Goal: Task Accomplishment & Management: Manage account settings

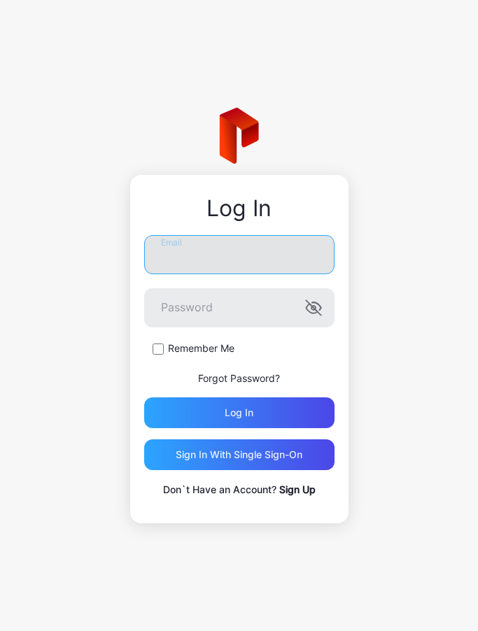
click at [233, 248] on input "Email" at bounding box center [239, 254] width 190 height 39
type input "**********"
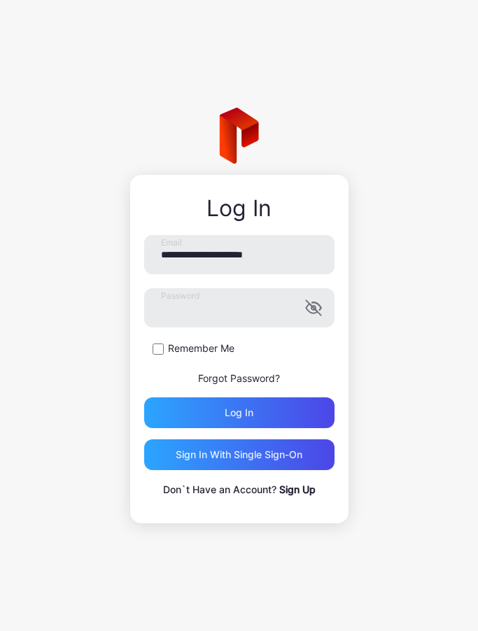
click at [219, 350] on label "Remember Me" at bounding box center [201, 348] width 66 height 14
click at [313, 314] on icon "button" at bounding box center [313, 307] width 17 height 17
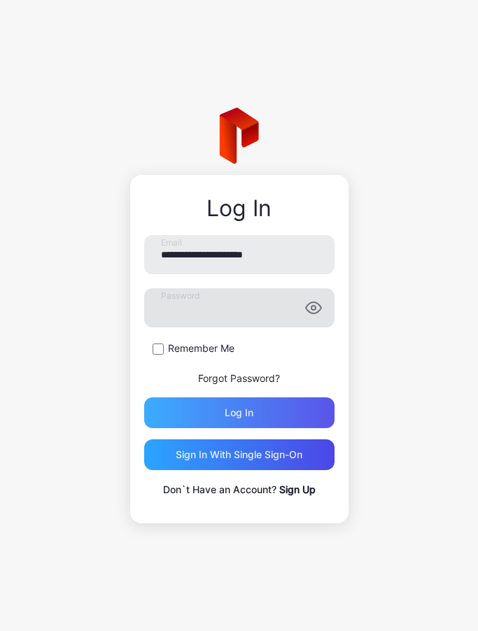
click at [246, 413] on div "Log in" at bounding box center [239, 412] width 29 height 11
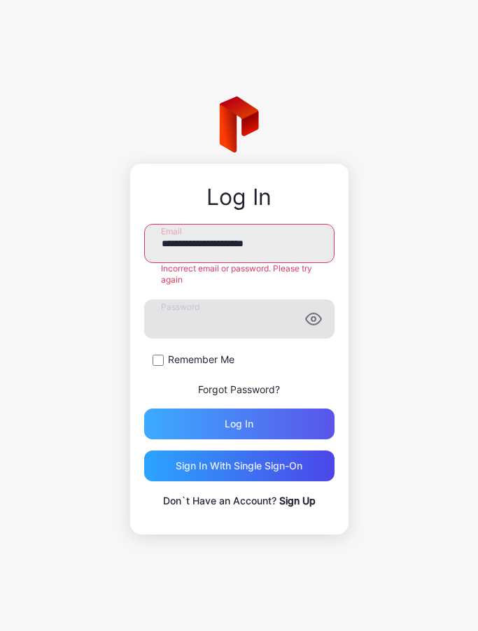
click at [239, 429] on div "Log in" at bounding box center [239, 423] width 29 height 11
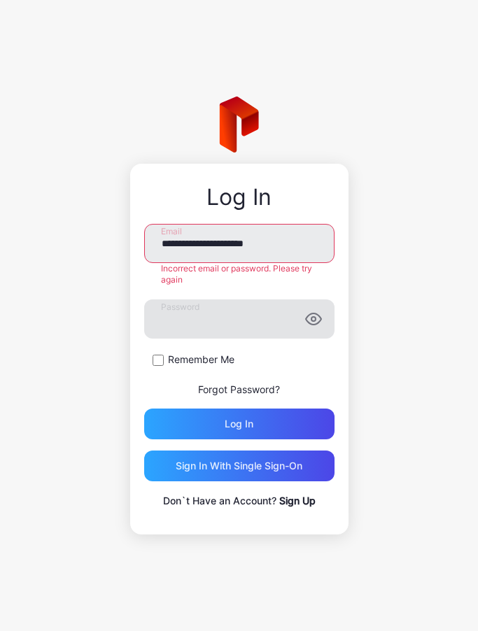
click at [241, 430] on div "Log in" at bounding box center [239, 423] width 29 height 11
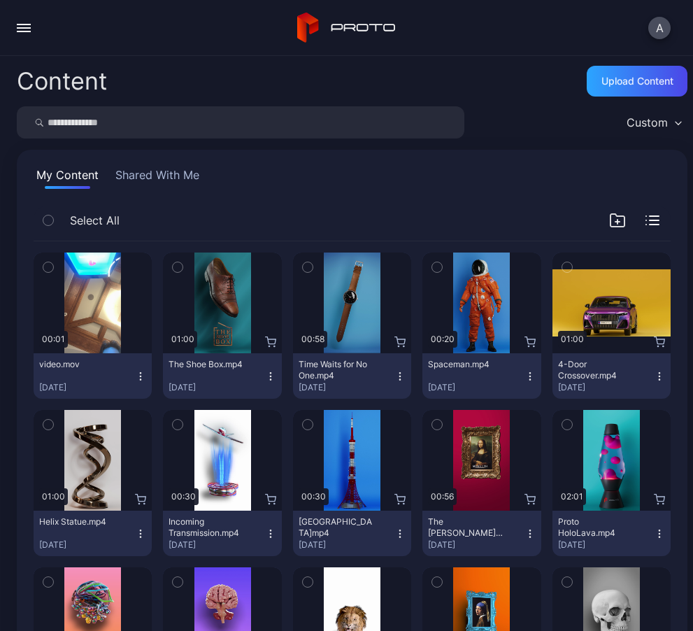
click at [27, 35] on button "button" at bounding box center [24, 28] width 28 height 28
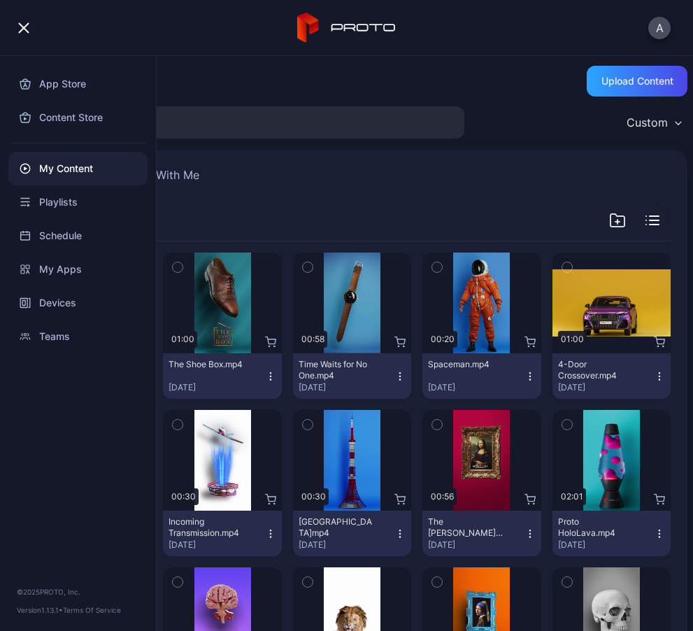
click at [59, 117] on div "Content Store" at bounding box center [77, 118] width 139 height 34
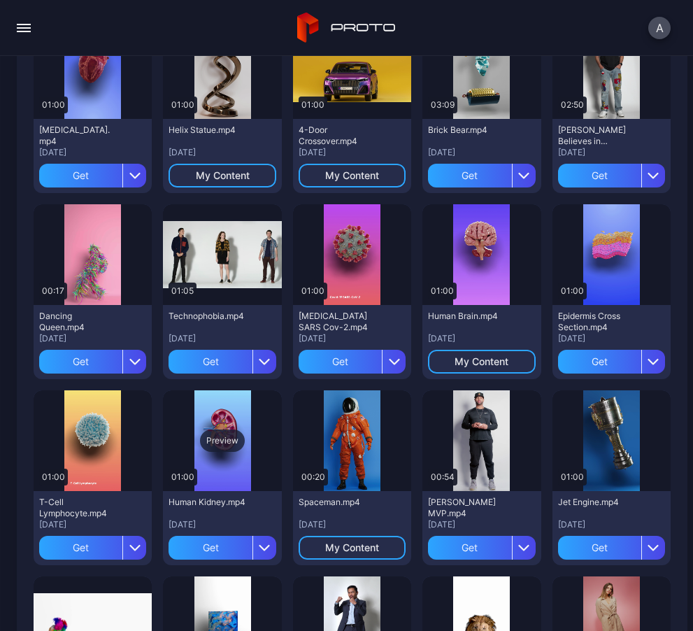
scroll to position [543, 0]
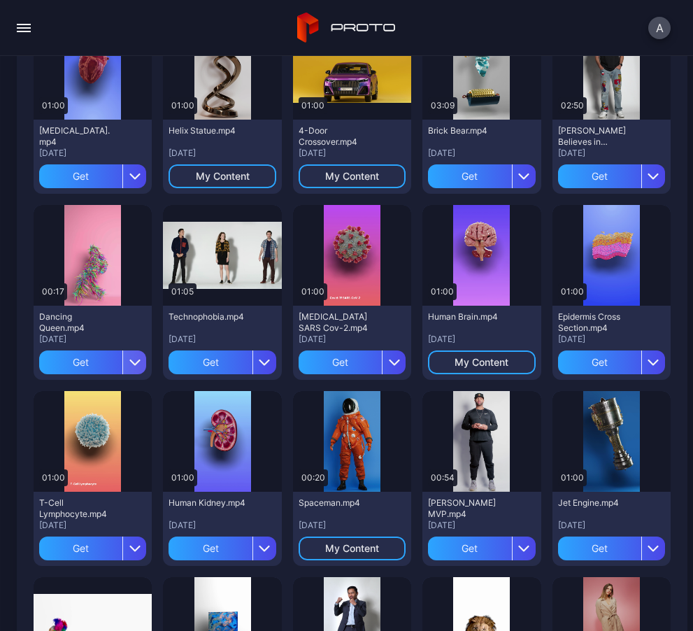
click at [137, 365] on icon "button" at bounding box center [134, 362] width 11 height 11
click at [148, 317] on div "Dancing Queen.mp4 [DATE] Get" at bounding box center [93, 343] width 118 height 74
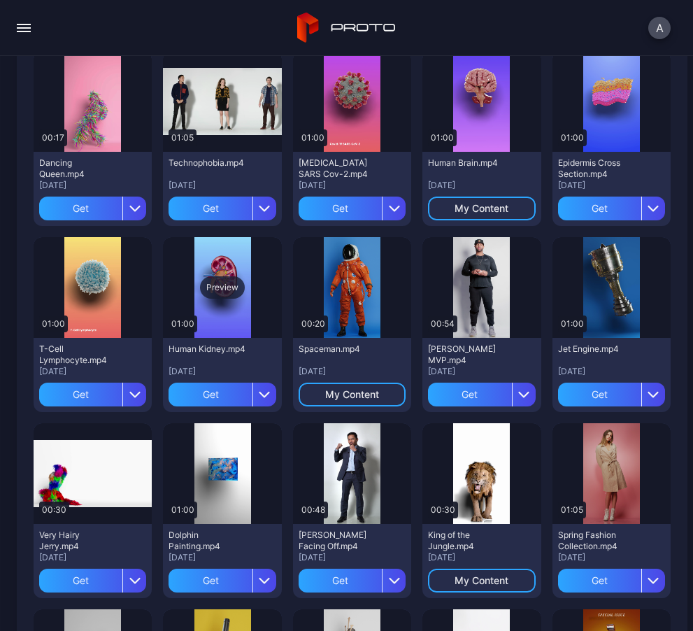
scroll to position [721, 0]
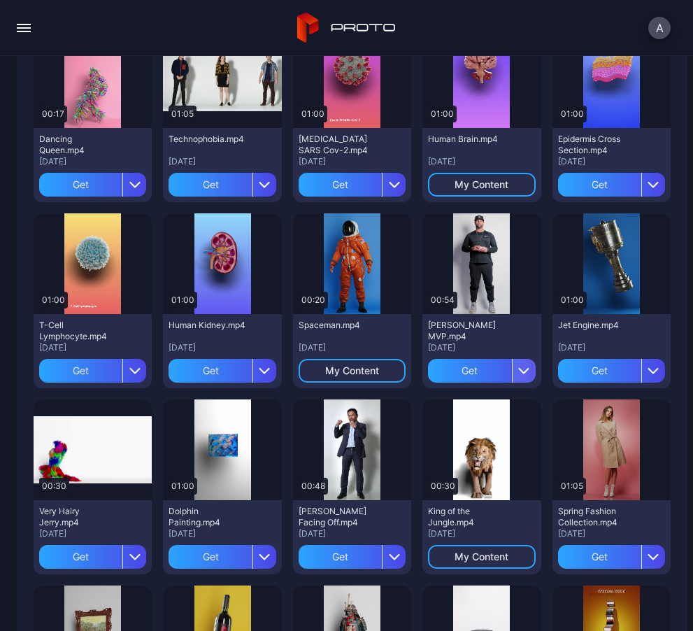
click at [525, 369] on icon "button" at bounding box center [523, 370] width 11 height 11
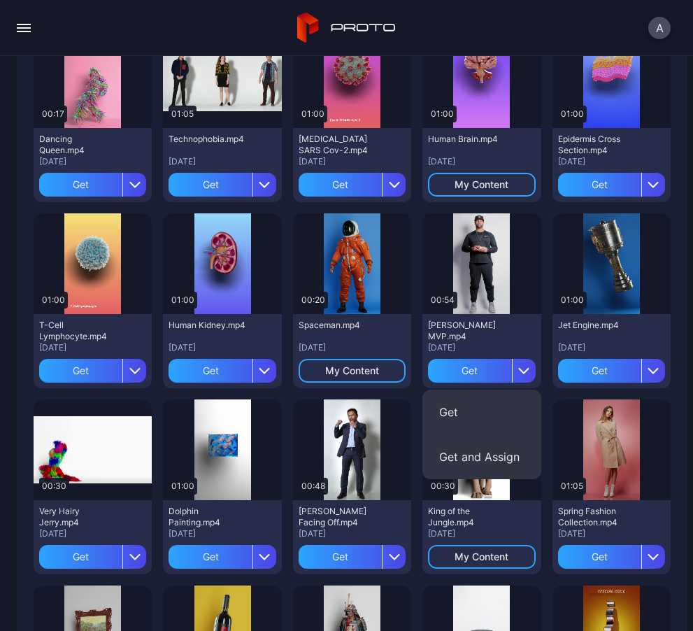
click at [485, 462] on button "Get and Assign" at bounding box center [482, 456] width 119 height 45
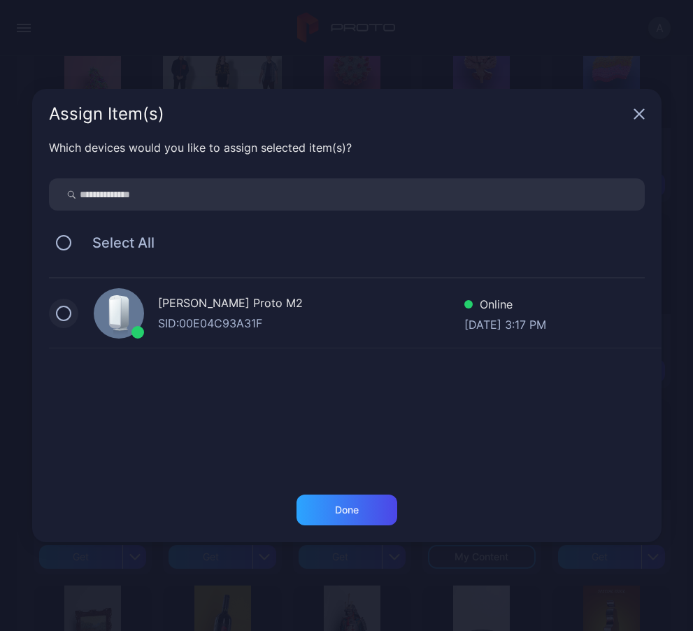
click at [66, 311] on button at bounding box center [63, 313] width 15 height 15
click at [324, 518] on div "Done" at bounding box center [347, 510] width 101 height 31
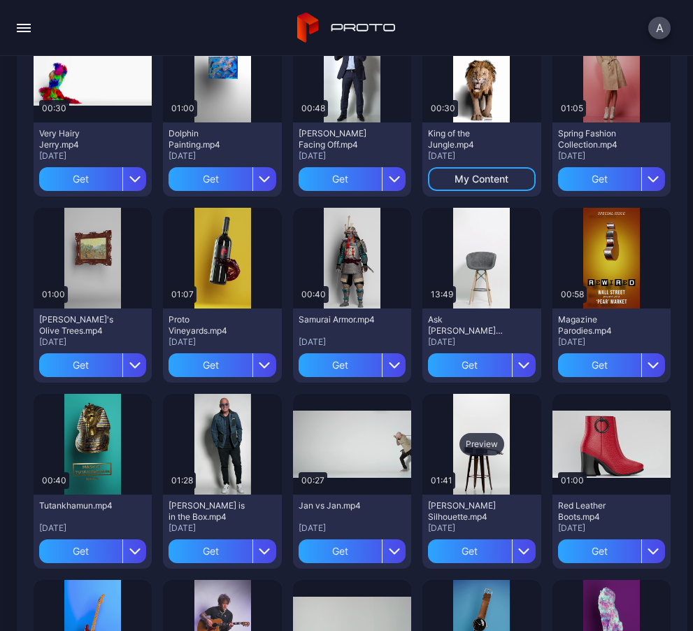
scroll to position [1100, 0]
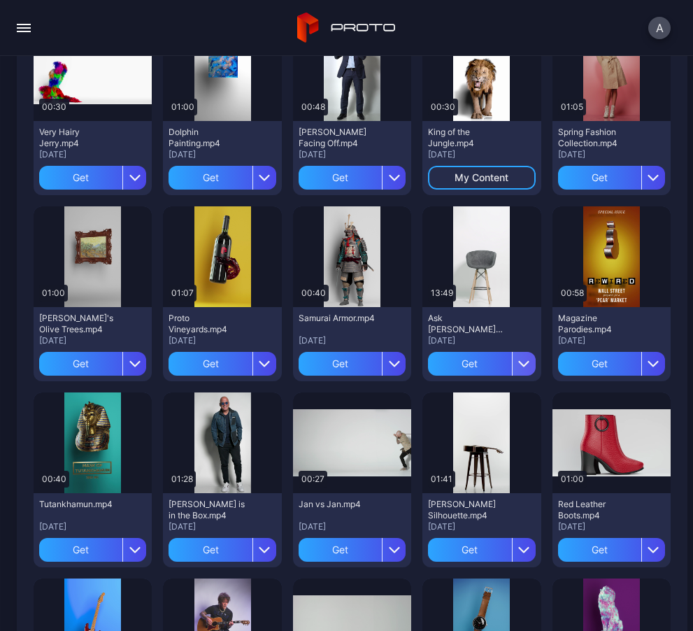
click at [522, 369] on icon "button" at bounding box center [523, 363] width 11 height 11
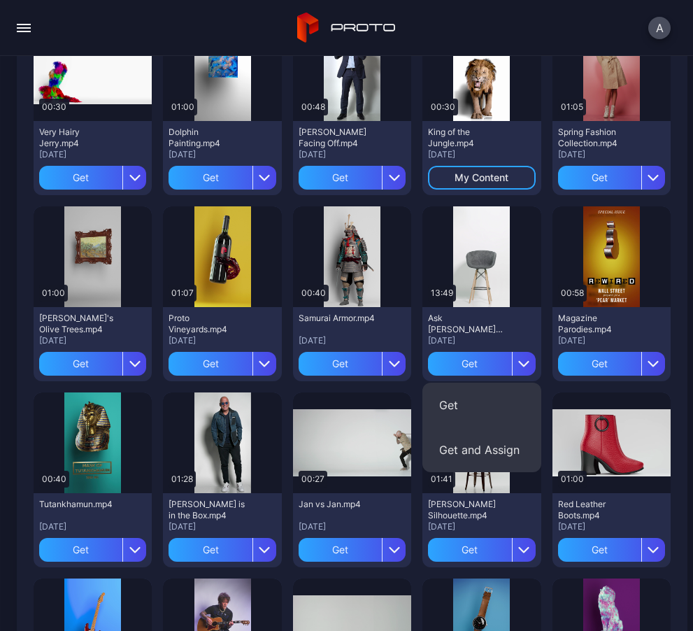
click at [493, 453] on button "Get and Assign" at bounding box center [482, 449] width 119 height 45
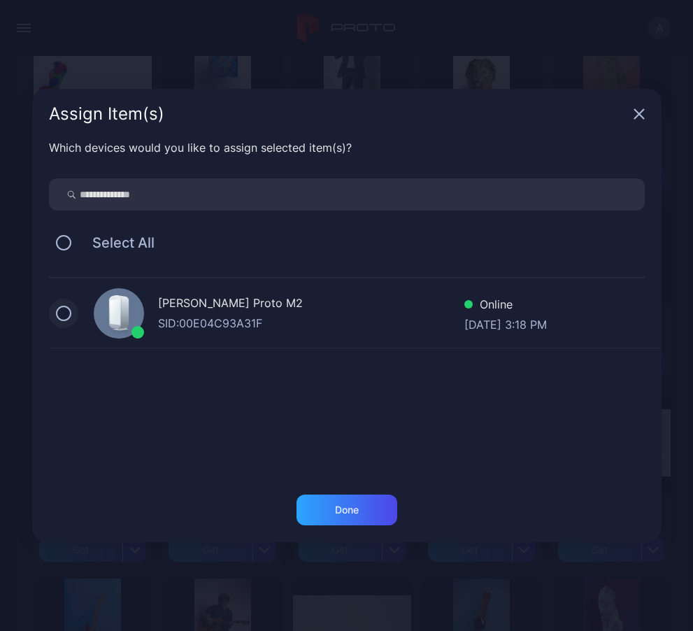
click at [67, 313] on button at bounding box center [63, 313] width 15 height 15
click at [331, 513] on div "Done" at bounding box center [347, 510] width 101 height 31
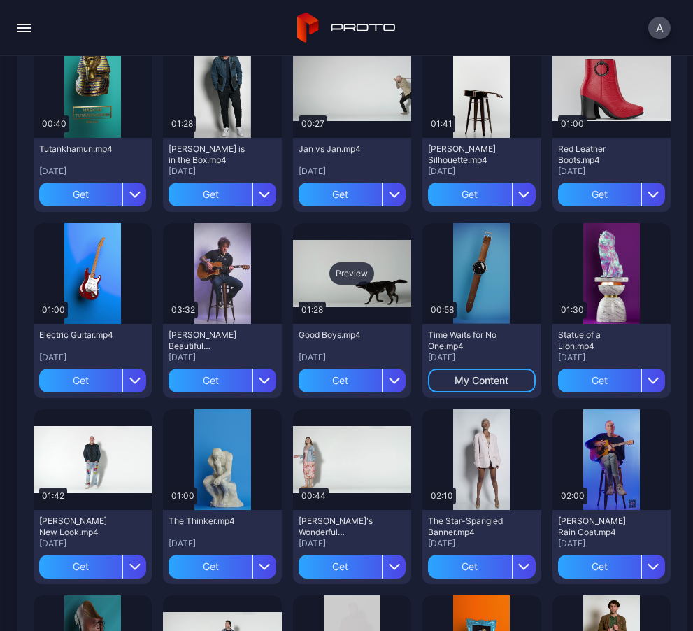
scroll to position [1466, 0]
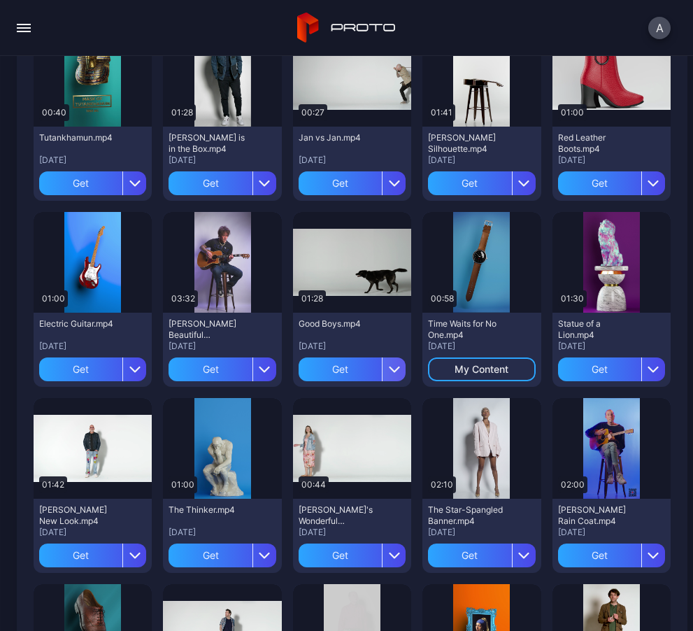
click at [391, 375] on icon "button" at bounding box center [394, 369] width 11 height 11
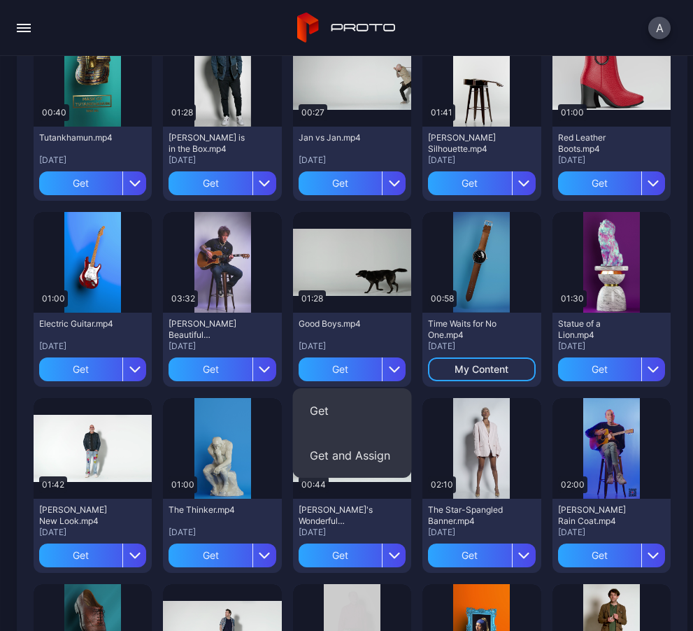
click at [372, 448] on button "Get and Assign" at bounding box center [352, 455] width 119 height 45
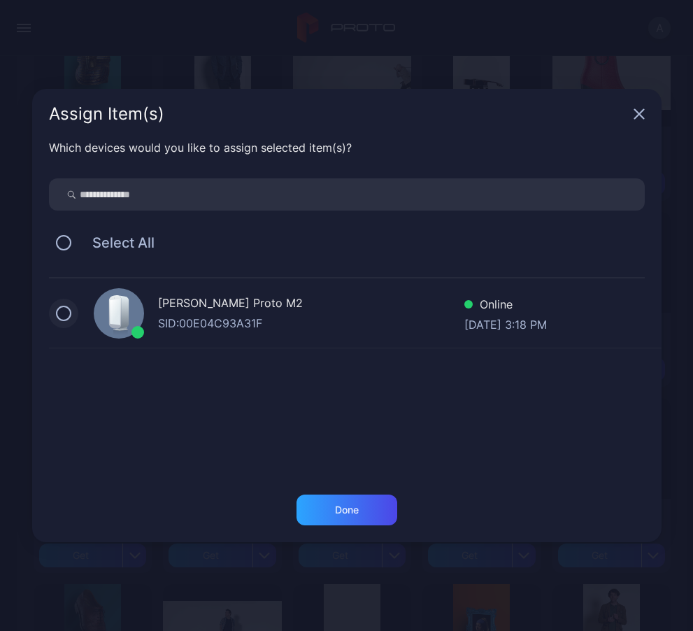
click at [62, 309] on button at bounding box center [63, 313] width 15 height 15
click at [341, 513] on div "Done" at bounding box center [347, 509] width 24 height 11
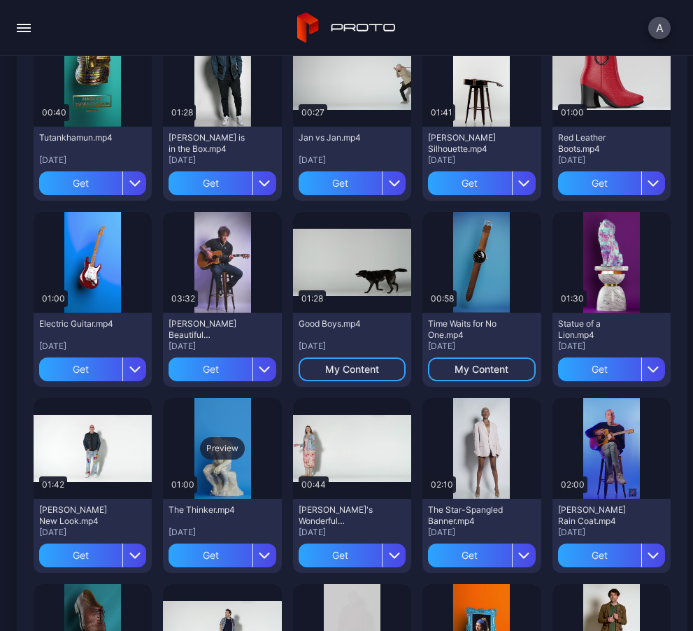
scroll to position [1486, 0]
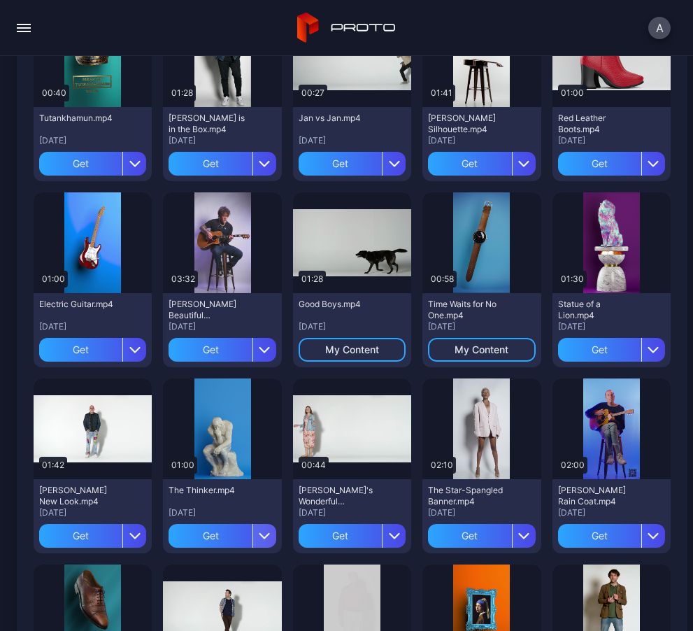
click at [267, 539] on icon "button" at bounding box center [264, 535] width 11 height 11
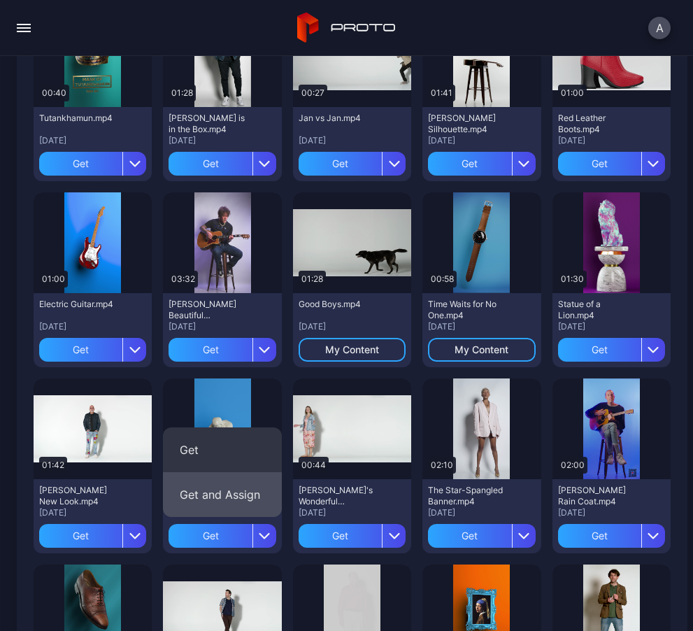
click at [250, 499] on button "Get and Assign" at bounding box center [222, 494] width 119 height 45
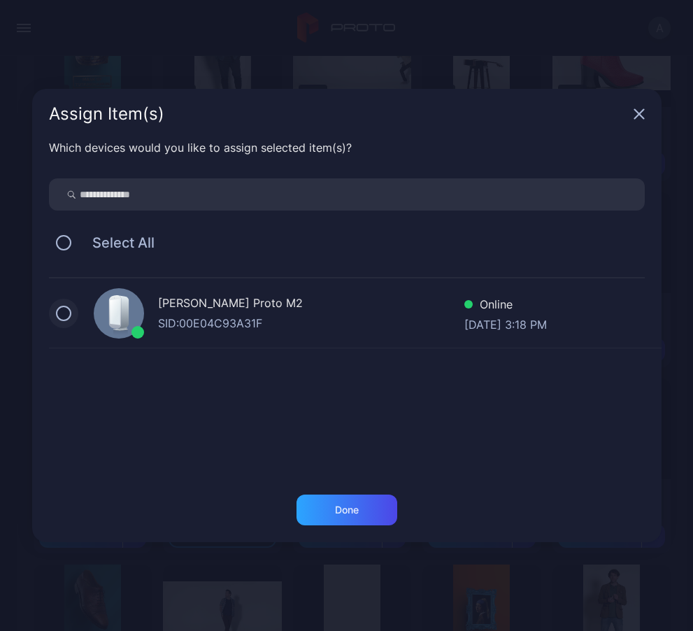
click at [66, 315] on button at bounding box center [63, 313] width 15 height 15
click at [330, 511] on div "Done" at bounding box center [347, 510] width 101 height 31
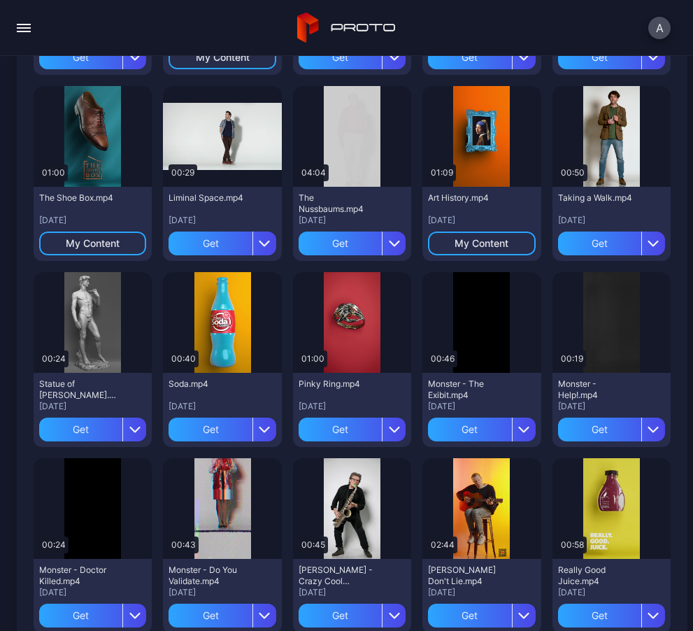
scroll to position [1981, 0]
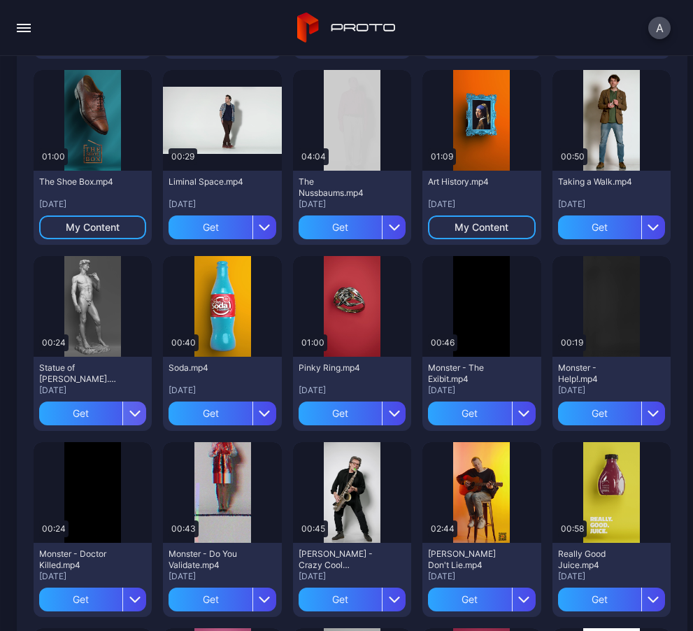
click at [140, 417] on icon "button" at bounding box center [134, 413] width 11 height 11
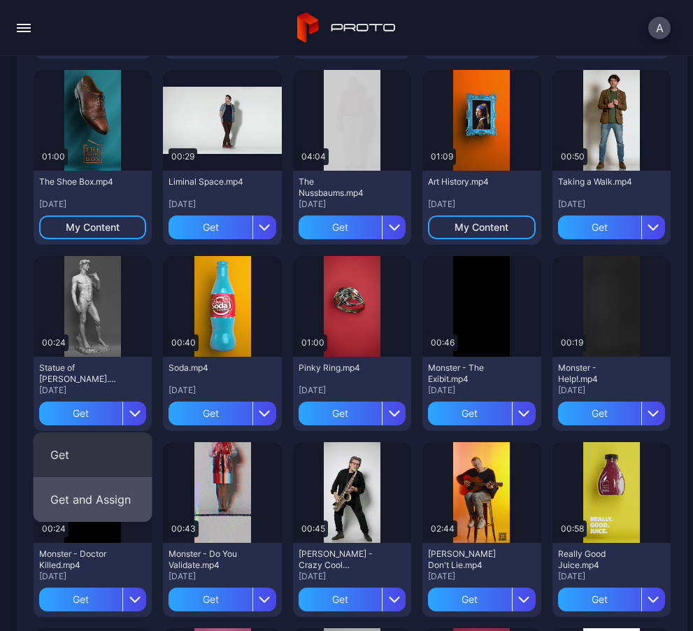
click at [113, 493] on button "Get and Assign" at bounding box center [93, 499] width 119 height 45
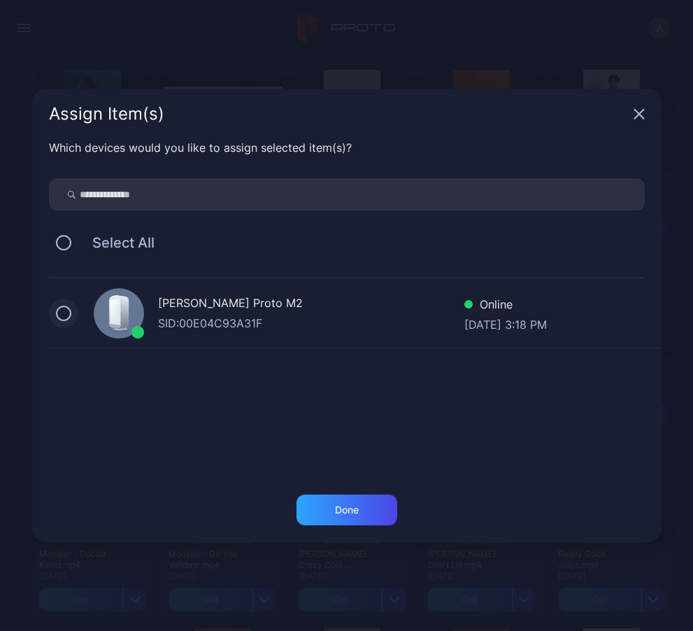
click at [63, 313] on button at bounding box center [63, 313] width 15 height 15
click at [326, 506] on div "Done" at bounding box center [347, 510] width 101 height 31
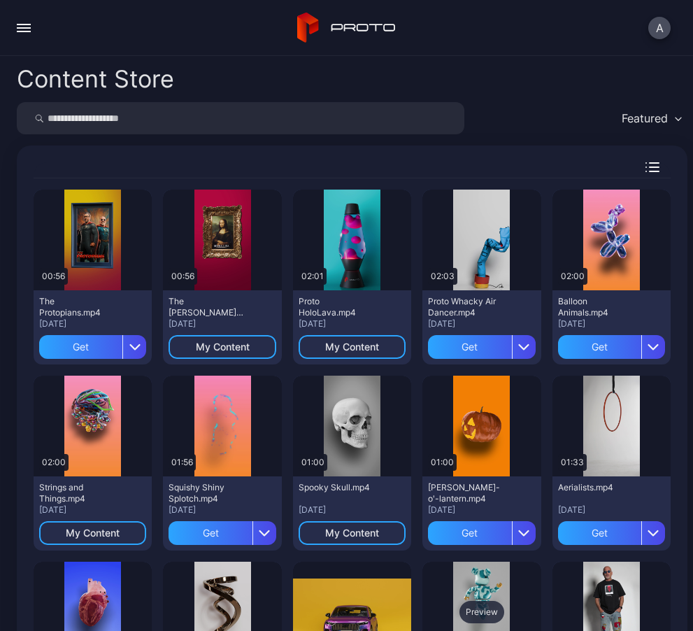
scroll to position [0, 0]
click at [647, 129] on button "Featured" at bounding box center [651, 118] width 73 height 32
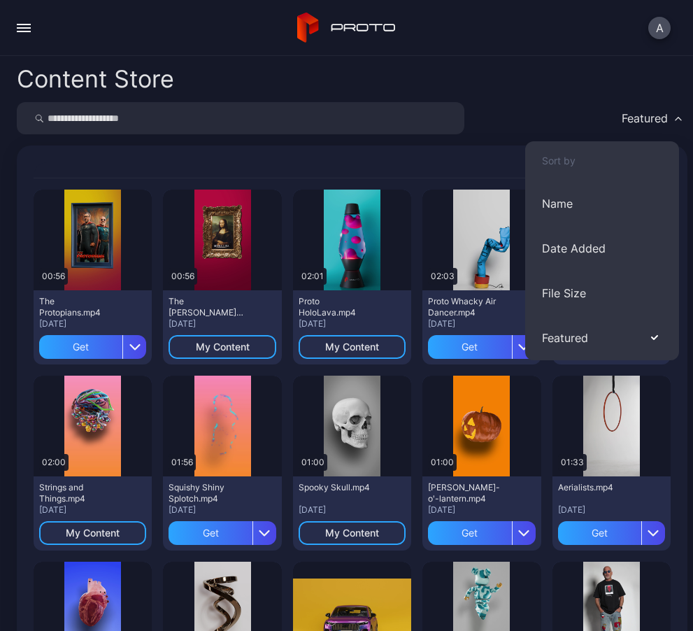
click at [580, 95] on div "Content Store Featured Preview 00:56 The Protopians.mp4 [DATE] Get Preview 00:5…" at bounding box center [346, 343] width 693 height 575
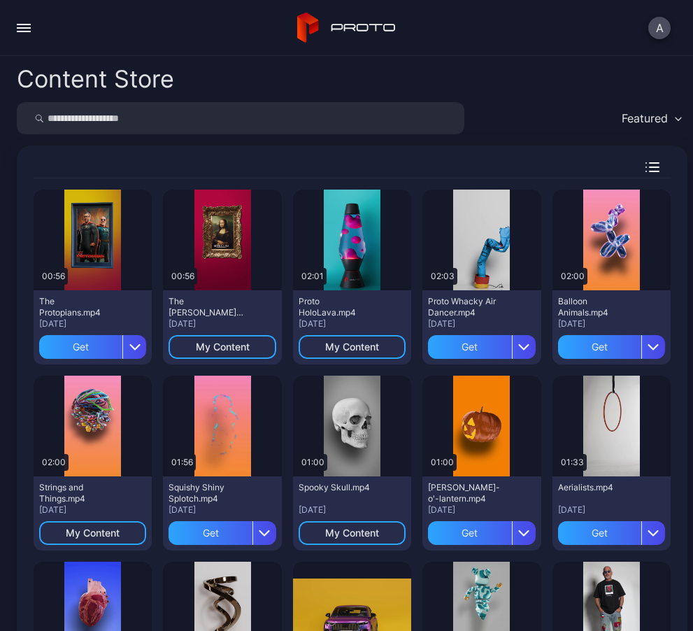
click at [656, 169] on icon "button" at bounding box center [653, 167] width 14 height 10
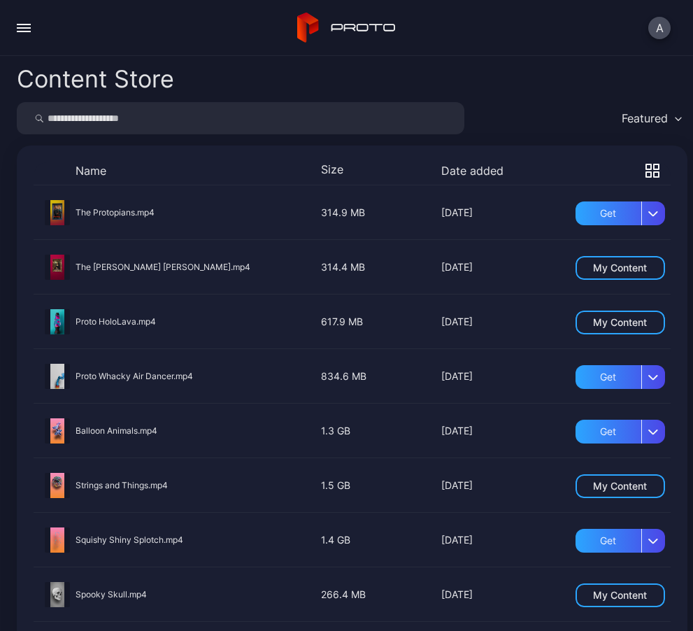
click at [31, 21] on button "button" at bounding box center [24, 28] width 28 height 28
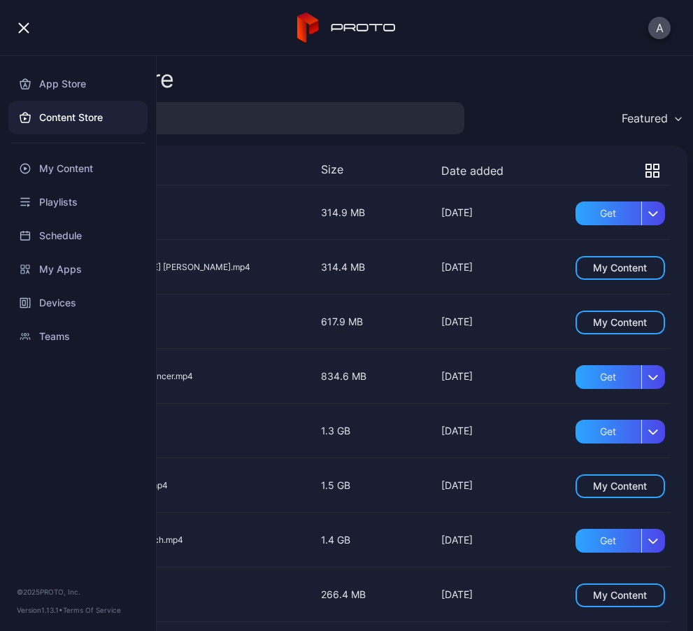
click at [63, 113] on div "Content Store" at bounding box center [77, 118] width 139 height 34
click at [66, 118] on div "Content Store" at bounding box center [77, 118] width 139 height 34
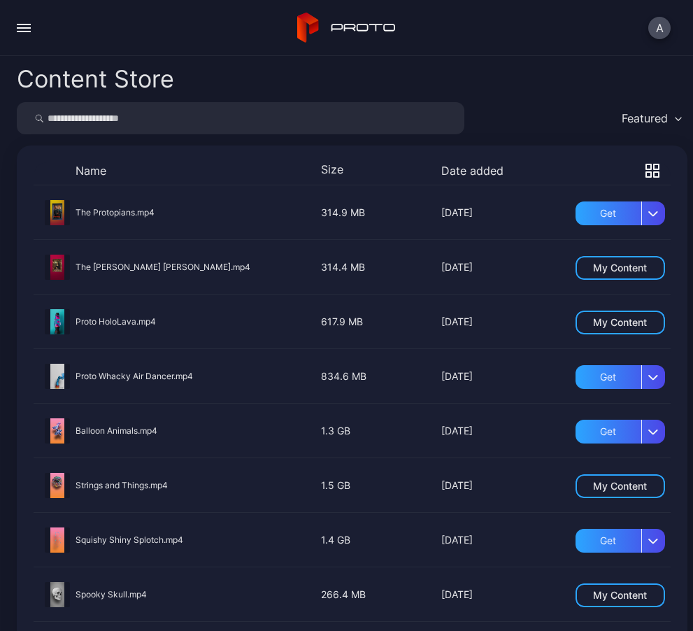
click at [218, 67] on div "Content Store" at bounding box center [352, 79] width 671 height 24
click at [26, 29] on button "button" at bounding box center [24, 28] width 28 height 28
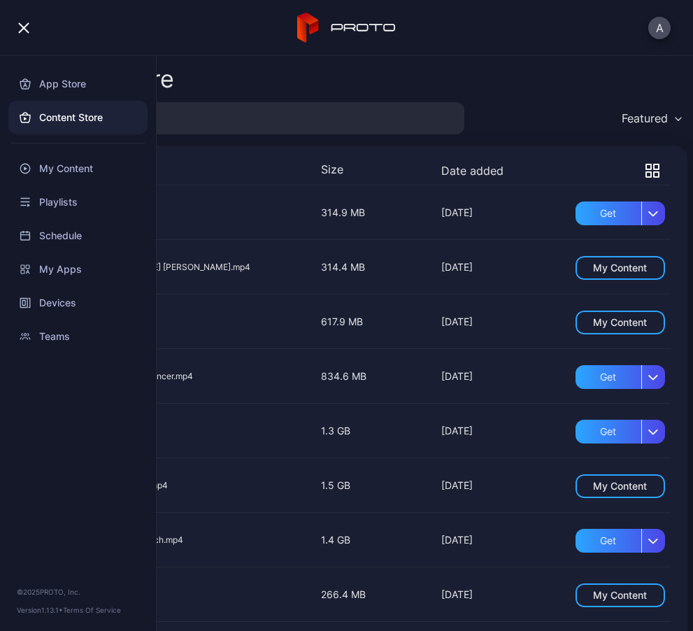
click at [51, 82] on div "App Store" at bounding box center [77, 84] width 139 height 34
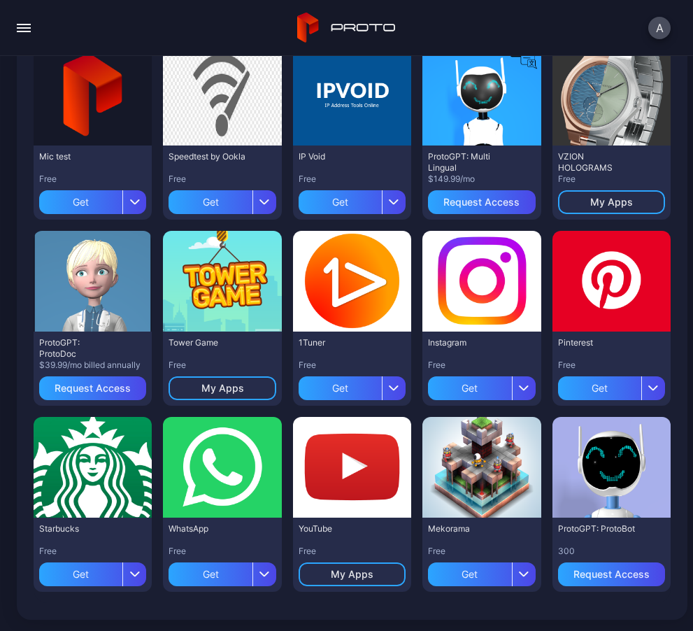
scroll to position [533, 0]
click at [595, 577] on div "Request Access" at bounding box center [612, 574] width 76 height 11
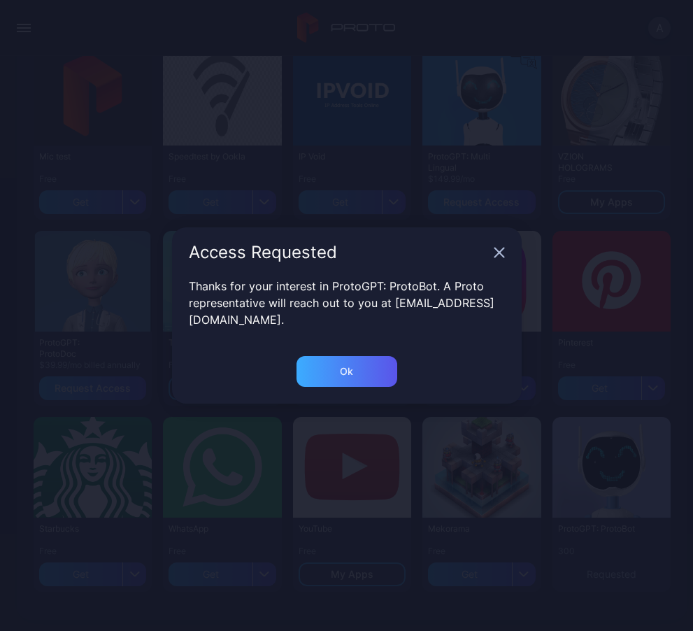
click at [362, 373] on div "Ok" at bounding box center [347, 371] width 101 height 31
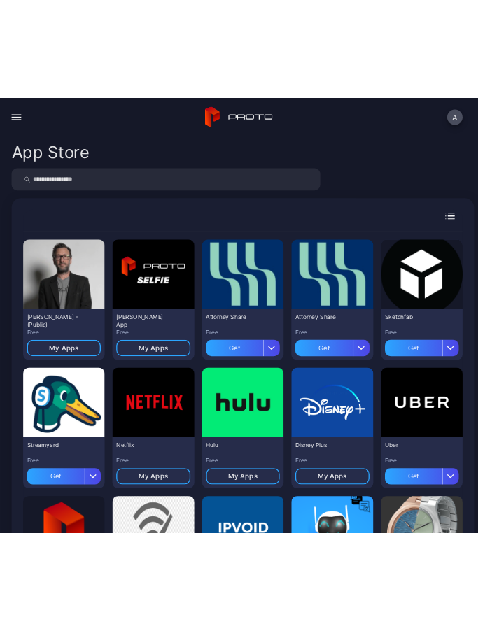
scroll to position [0, 0]
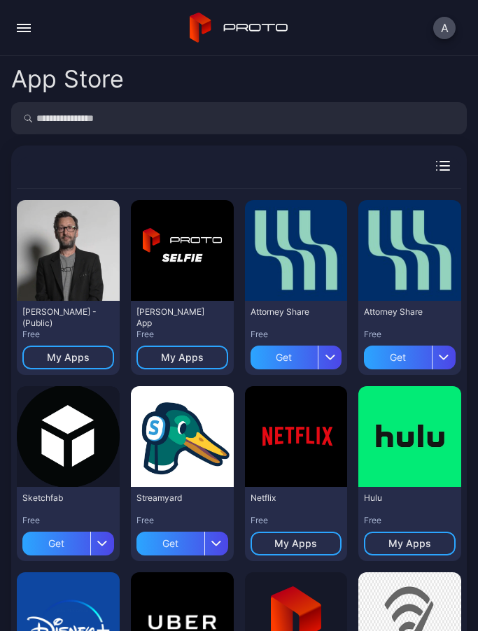
click at [17, 19] on button "button" at bounding box center [24, 28] width 28 height 28
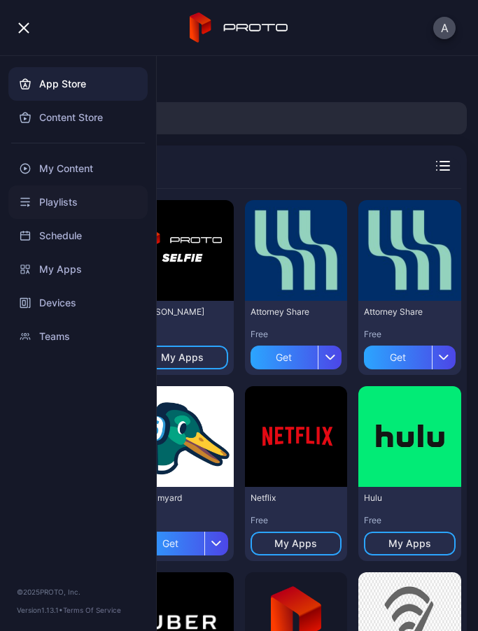
click at [55, 204] on div "Playlists" at bounding box center [77, 202] width 139 height 34
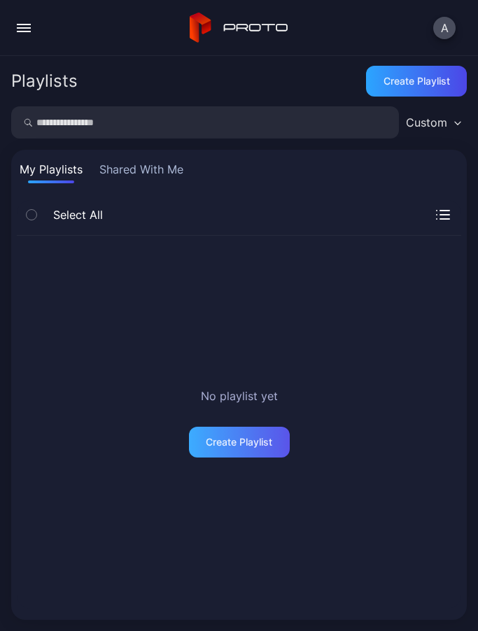
click at [236, 453] on div "Create Playlist" at bounding box center [239, 442] width 101 height 31
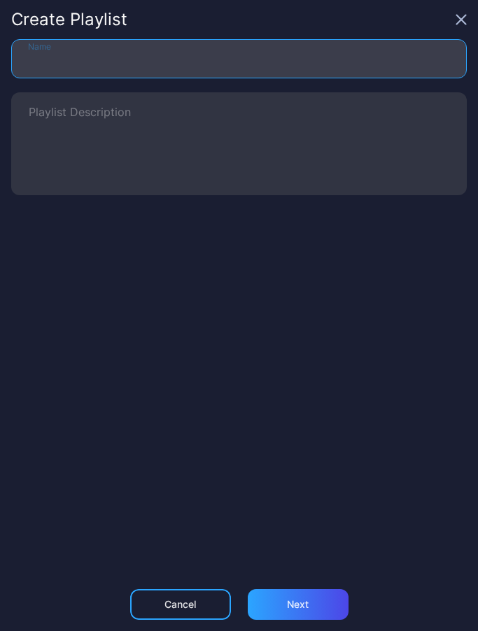
click at [121, 54] on input "Name" at bounding box center [238, 58] width 455 height 39
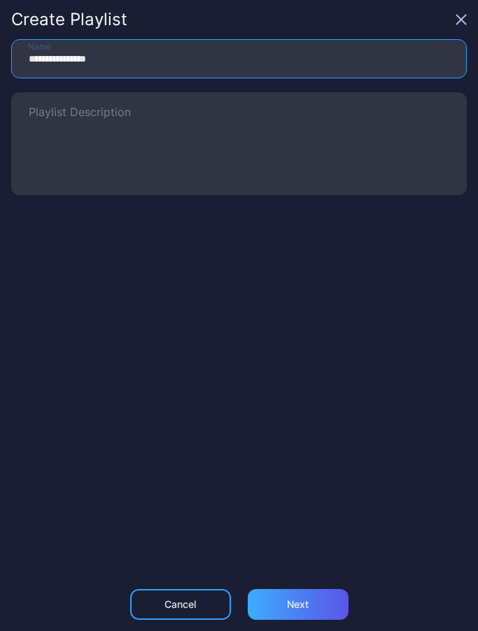
type input "**********"
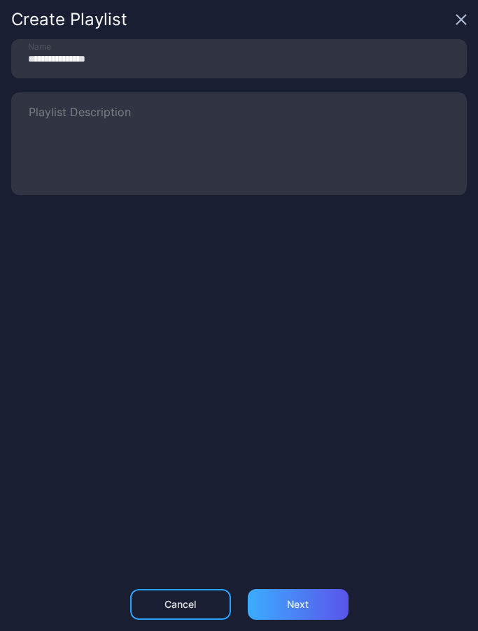
click at [303, 606] on div "Next" at bounding box center [298, 604] width 22 height 11
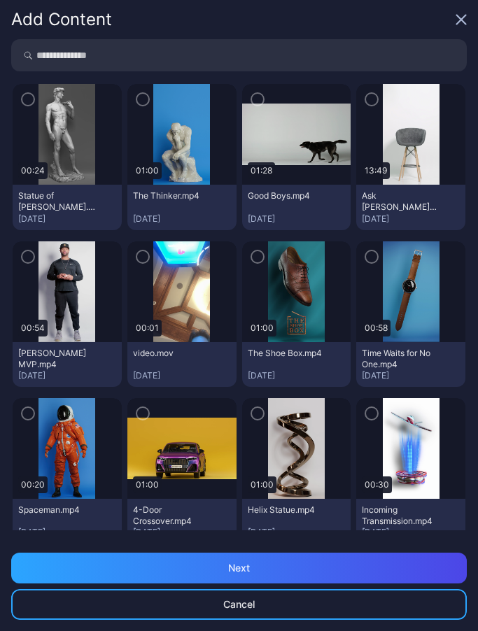
click at [30, 101] on icon "button" at bounding box center [27, 99] width 11 height 15
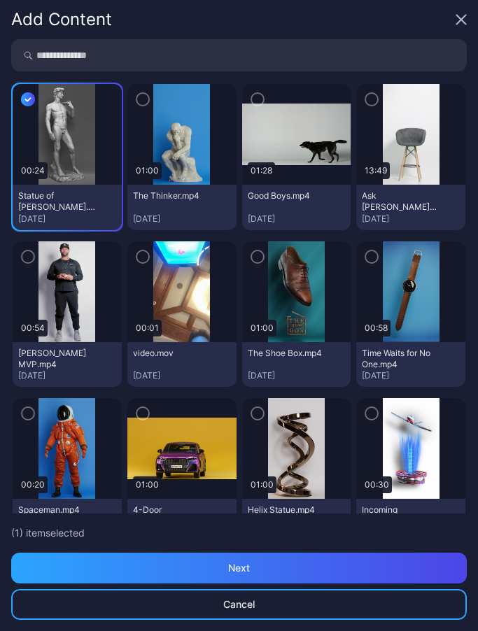
click at [140, 104] on icon "button" at bounding box center [142, 99] width 11 height 15
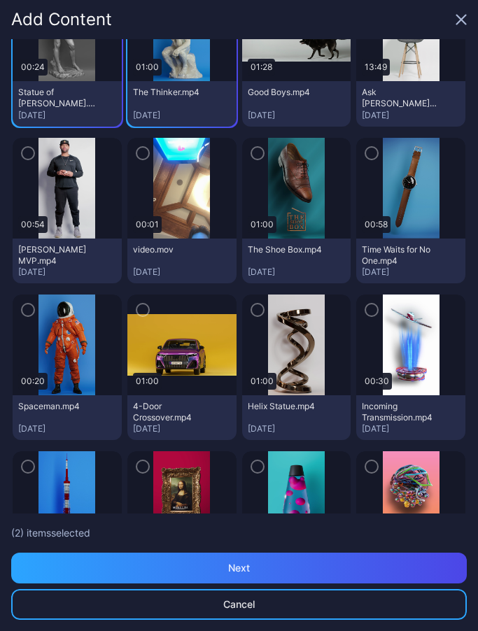
scroll to position [99, 0]
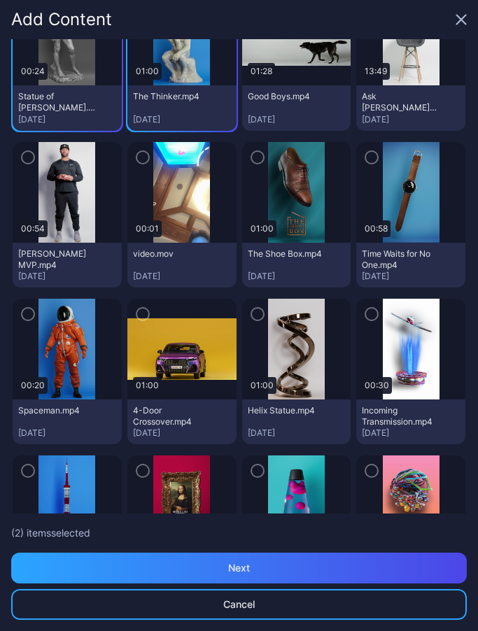
click at [29, 314] on icon "button" at bounding box center [28, 314] width 4 height 3
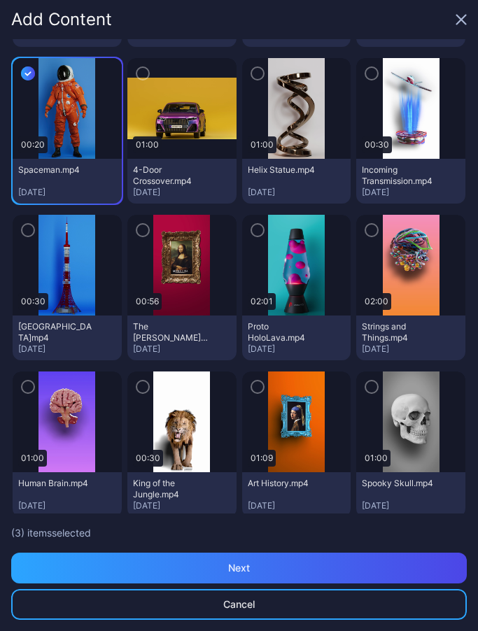
scroll to position [341, 0]
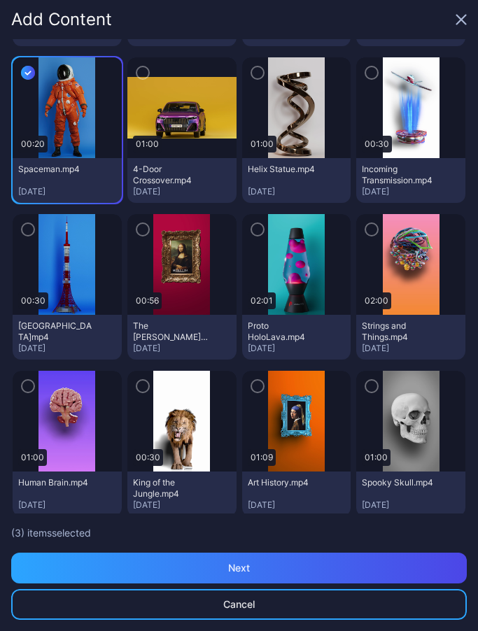
click at [25, 230] on icon "button" at bounding box center [27, 229] width 11 height 15
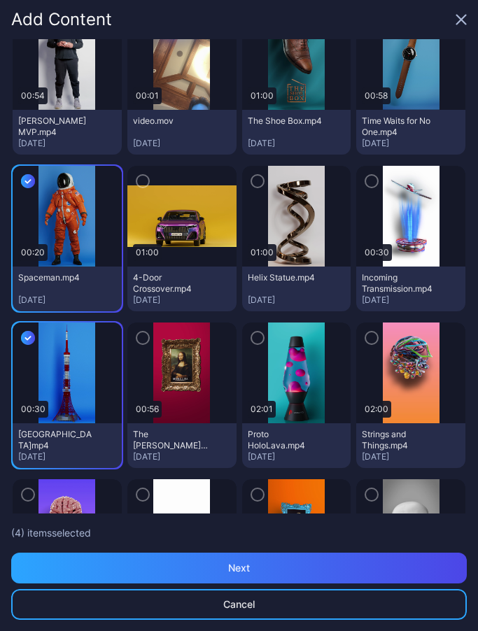
scroll to position [239, 0]
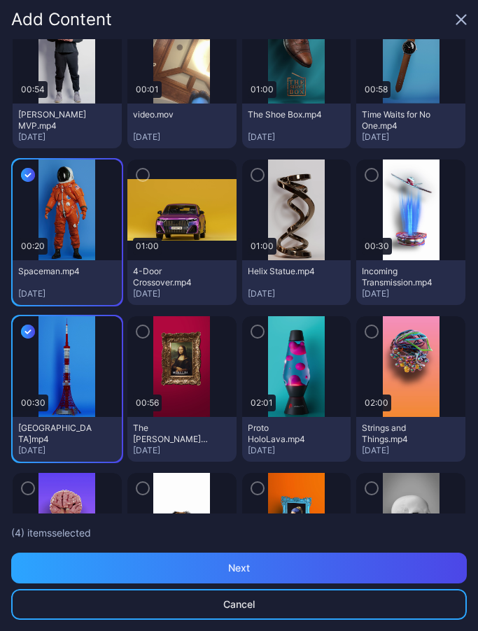
click at [260, 332] on icon "button" at bounding box center [257, 331] width 11 height 15
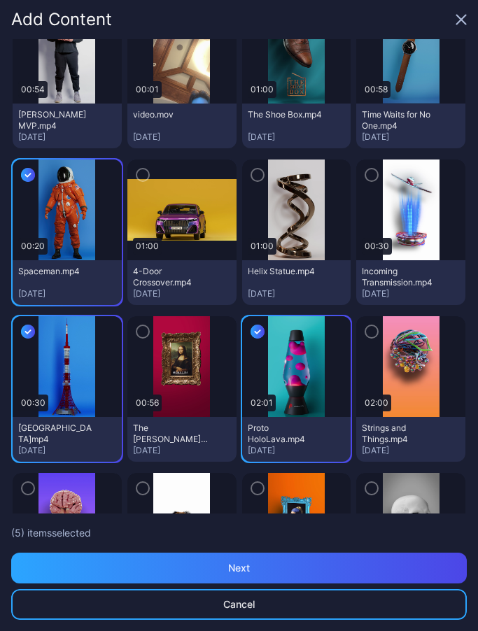
click at [374, 180] on icon "button" at bounding box center [371, 174] width 11 height 15
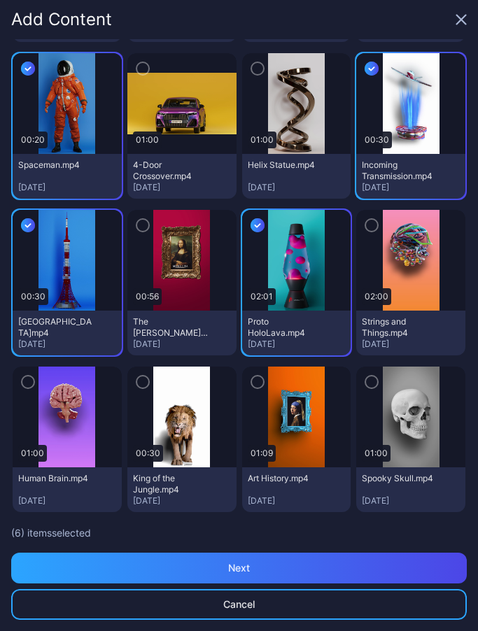
scroll to position [345, 0]
click at [420, 393] on img at bounding box center [411, 417] width 57 height 101
click at [376, 388] on icon "button" at bounding box center [371, 381] width 11 height 15
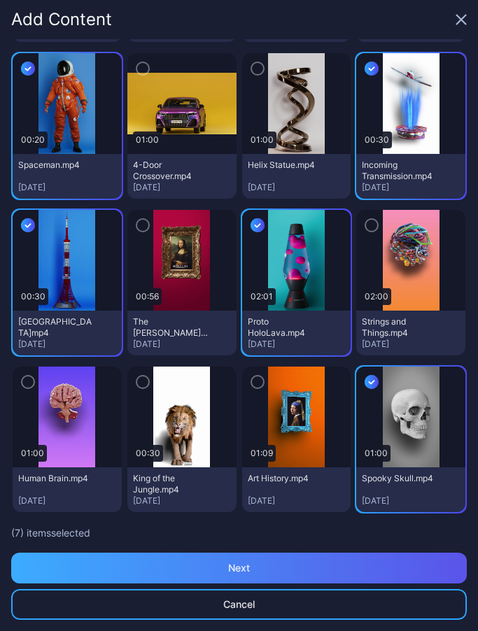
click at [340, 562] on div "Next" at bounding box center [238, 568] width 455 height 31
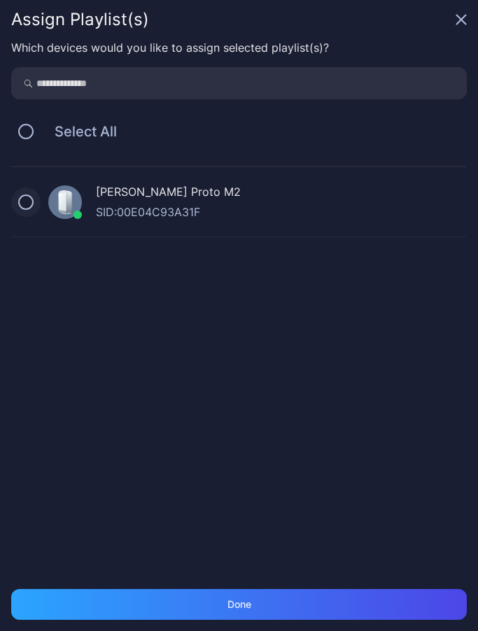
click at [32, 204] on button at bounding box center [25, 202] width 15 height 15
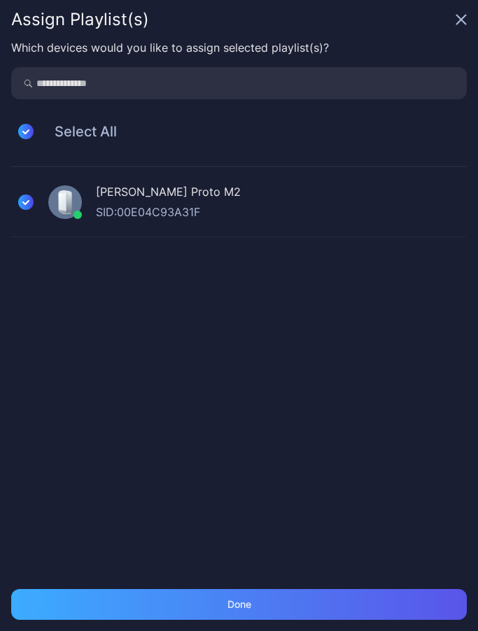
click at [153, 608] on div "Done" at bounding box center [238, 604] width 455 height 31
